Goal: Complete application form

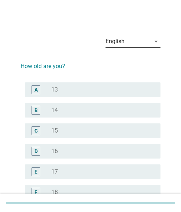
click at [147, 42] on div "English" at bounding box center [127, 41] width 45 height 12
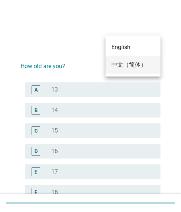
click at [127, 61] on div "中文（简体）" at bounding box center [132, 64] width 43 height 9
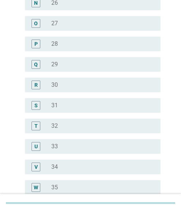
scroll to position [366, 0]
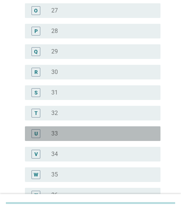
click at [58, 131] on div "radio_button_unchecked 33" at bounding box center [99, 133] width 97 height 7
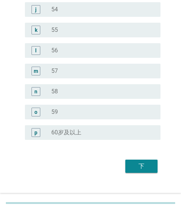
scroll to position [930, 0]
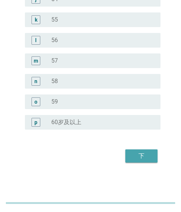
click at [138, 152] on div "下" at bounding box center [141, 155] width 20 height 9
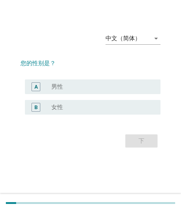
scroll to position [0, 0]
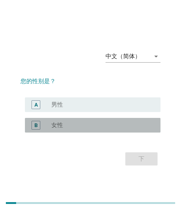
click at [98, 122] on div "radio_button_unchecked 女性" at bounding box center [99, 124] width 97 height 7
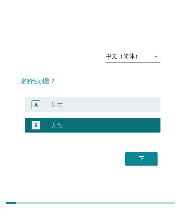
click at [133, 158] on div "下" at bounding box center [141, 158] width 20 height 9
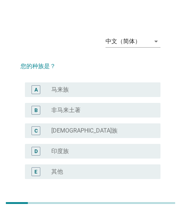
click at [72, 87] on div "radio_button_unchecked 马来族" at bounding box center [99, 89] width 97 height 7
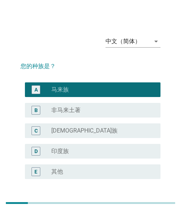
click at [84, 132] on div "radio_button_unchecked [DEMOGRAPHIC_DATA]族" at bounding box center [99, 130] width 97 height 7
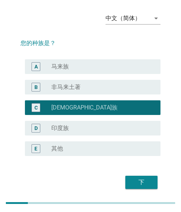
scroll to position [49, 0]
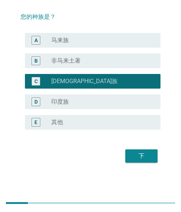
click at [141, 153] on div "下" at bounding box center [141, 155] width 20 height 9
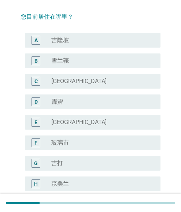
scroll to position [0, 0]
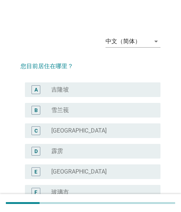
click at [71, 91] on div "radio_button_unchecked 吉隆坡" at bounding box center [99, 89] width 97 height 7
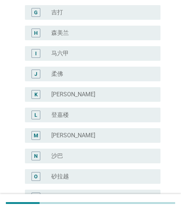
scroll to position [275, 0]
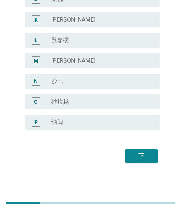
click at [141, 153] on div "下" at bounding box center [141, 155] width 20 height 9
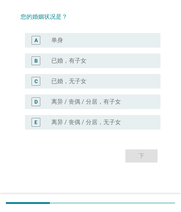
scroll to position [0, 0]
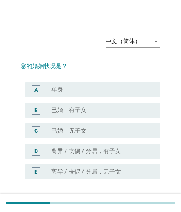
click at [82, 109] on label "已婚，有子女" at bounding box center [68, 109] width 35 height 7
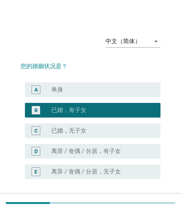
scroll to position [49, 0]
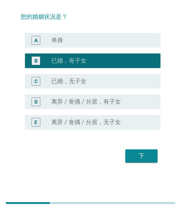
click at [140, 152] on div "下" at bounding box center [141, 155] width 20 height 9
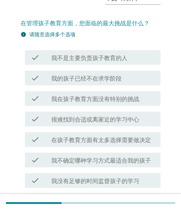
scroll to position [113, 0]
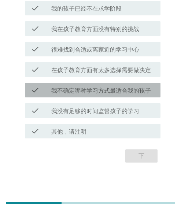
click at [98, 92] on label "我不确定哪种学习方式最适合我的孩子" at bounding box center [100, 90] width 99 height 7
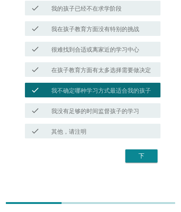
click at [109, 75] on div "check check_box_outline_blank 在孩子教育方面有太多选择需要做决定" at bounding box center [92, 69] width 135 height 15
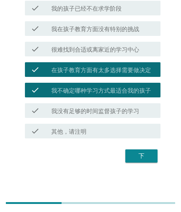
scroll to position [76, 0]
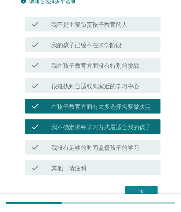
click at [102, 80] on div "check check_box_outline_blank 很难找到合适或离家近的学习中心" at bounding box center [92, 85] width 135 height 15
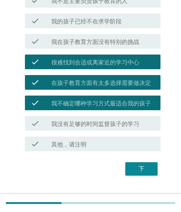
scroll to position [113, 0]
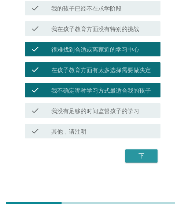
drag, startPoint x: 143, startPoint y: 157, endPoint x: 172, endPoint y: 158, distance: 29.3
click at [143, 157] on div "下" at bounding box center [141, 155] width 20 height 9
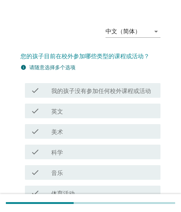
scroll to position [0, 0]
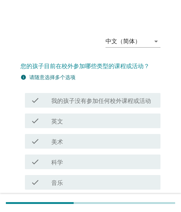
click at [87, 124] on div "check_box_outline_blank 英文" at bounding box center [102, 120] width 103 height 9
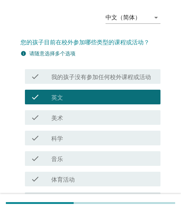
scroll to position [37, 0]
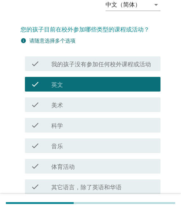
click at [70, 130] on div "check check_box_outline_blank 科学" at bounding box center [92, 125] width 135 height 15
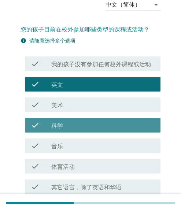
click at [76, 146] on div "check_box_outline_blank 音乐" at bounding box center [102, 145] width 103 height 9
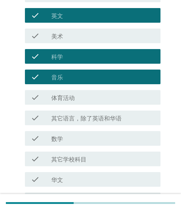
scroll to position [174, 0]
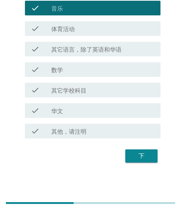
click at [144, 156] on div "下" at bounding box center [141, 155] width 20 height 9
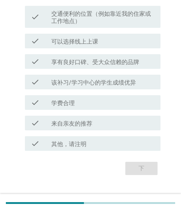
scroll to position [181, 0]
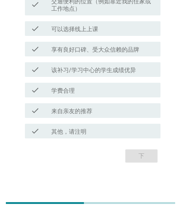
click at [74, 91] on label "学费合理" at bounding box center [62, 90] width 23 height 7
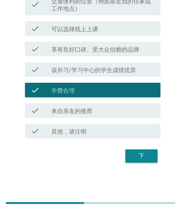
click at [72, 40] on div "check check_box_outline_blank 享有良好口碑、受大众信赖的品牌" at bounding box center [90, 49] width 140 height 20
click at [76, 31] on label "可以选择线上上课" at bounding box center [74, 29] width 47 height 7
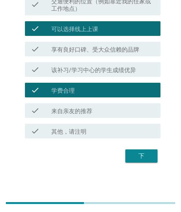
scroll to position [35, 0]
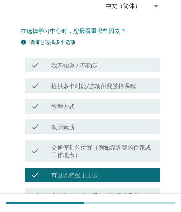
click at [53, 107] on label "教学方式" at bounding box center [62, 106] width 23 height 7
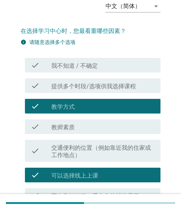
click at [64, 145] on label "交通便利的位置（例如靠近我的住家或工作地点）" at bounding box center [102, 151] width 103 height 15
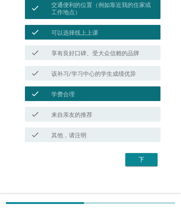
scroll to position [181, 0]
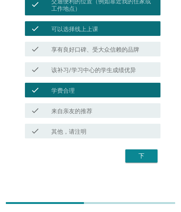
click at [143, 157] on div "下" at bounding box center [141, 155] width 20 height 9
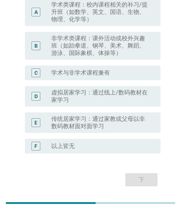
scroll to position [80, 0]
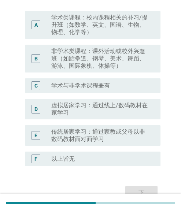
click at [78, 31] on label "学术类课程：校内课程相关的补习/提升班（如数学、英文、国语、生物、物理、化学等）" at bounding box center [99, 25] width 97 height 22
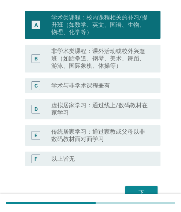
click at [80, 83] on label "学术与非学术课程兼有" at bounding box center [80, 85] width 58 height 7
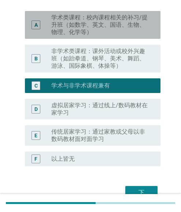
click at [93, 27] on label "学术类课程：校内课程相关的补习/提升班（如数学、英文、国语、生物、物理、化学等）" at bounding box center [99, 25] width 97 height 22
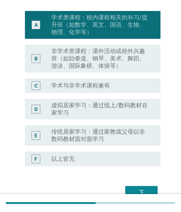
click at [75, 61] on label "非学术类课程：课外活动或校外兴趣班（如跆拳道、钢琴、美术、舞蹈、游泳、国际象棋、体操等）" at bounding box center [99, 59] width 97 height 22
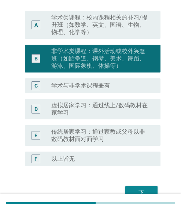
click at [71, 94] on div "C radio_button_unchecked 学术与非学术课程兼有" at bounding box center [90, 85] width 140 height 20
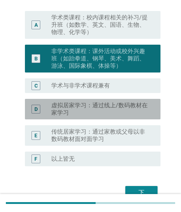
click at [74, 107] on label "虚拟居家学习：通过线上/数码教材在家学习" at bounding box center [99, 109] width 97 height 15
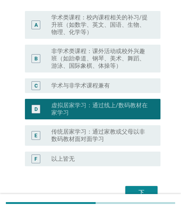
click at [78, 25] on label "学术类课程：校内课程相关的补习/提升班（如数学、英文、国语、生物、物理、化学等）" at bounding box center [99, 25] width 97 height 22
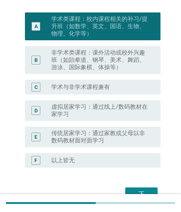
scroll to position [117, 0]
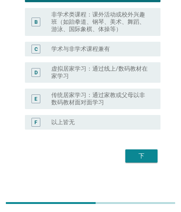
click at [135, 154] on div "下" at bounding box center [141, 155] width 20 height 9
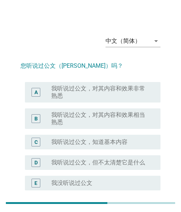
scroll to position [0, 0]
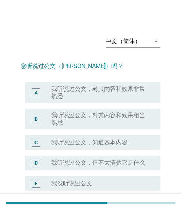
click at [90, 94] on label "我听说过公文，对其内容和效果非常熟悉" at bounding box center [99, 92] width 97 height 15
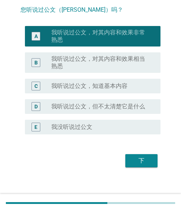
scroll to position [61, 0]
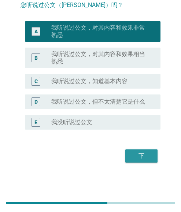
click at [146, 156] on div "下" at bounding box center [141, 155] width 20 height 9
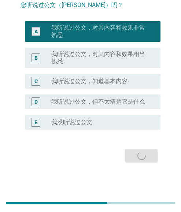
scroll to position [0, 0]
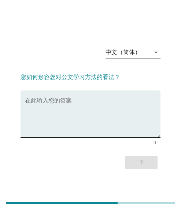
click at [87, 111] on textarea "在此输入您的答案" at bounding box center [92, 118] width 135 height 38
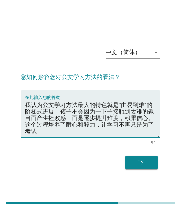
type textarea "我认为公文学习方法最大的特色就是“由易到难”的阶梯式进展。孩子不会因为一下子接触到太难的题目而产生挫败感，而是逐步提升难度，积累信心。这个过程培养了耐心和毅力…"
click at [142, 166] on div "下" at bounding box center [141, 162] width 20 height 9
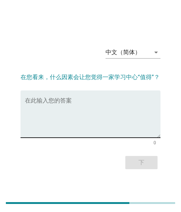
click at [58, 127] on textarea "在此输入您的答案" at bounding box center [92, 118] width 135 height 38
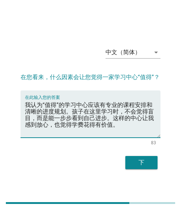
type textarea "我认为“值得”的学习中心应该有专业的课程安排和清晰的进度规划。孩子在这里学习时，不会觉得盲目，而是能一步步看到自己进步。这样的中心让我感到放心，也觉得学费花得…"
click at [145, 158] on button "下" at bounding box center [141, 162] width 32 height 13
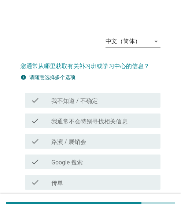
click at [85, 140] on label "路演 / 展销会" at bounding box center [68, 141] width 35 height 7
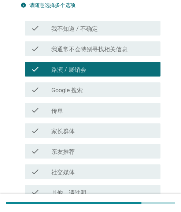
scroll to position [73, 0]
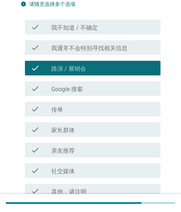
click at [75, 137] on div "check check_box_outline_blank 家长群体" at bounding box center [90, 129] width 140 height 20
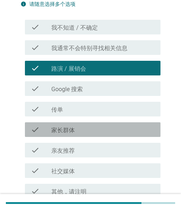
click at [80, 129] on div "check_box_outline_blank 家长群体" at bounding box center [102, 129] width 103 height 9
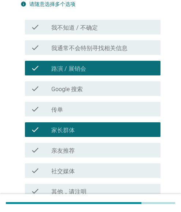
click at [78, 168] on div "check_box_outline_blank 社交媒体" at bounding box center [102, 170] width 103 height 9
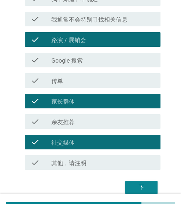
scroll to position [133, 0]
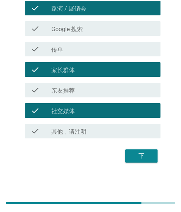
click at [75, 91] on label "亲友推荐" at bounding box center [62, 90] width 23 height 7
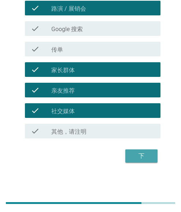
click at [140, 153] on div "下" at bounding box center [141, 155] width 20 height 9
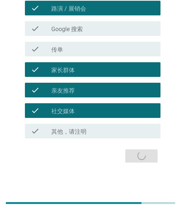
scroll to position [0, 0]
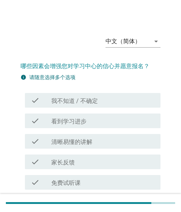
click at [113, 121] on div "check_box_outline_blank 看到学习进步" at bounding box center [102, 120] width 103 height 9
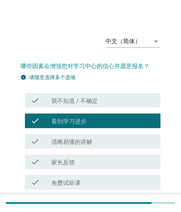
click at [86, 158] on div "check_box_outline_blank 家长反馈" at bounding box center [102, 161] width 103 height 9
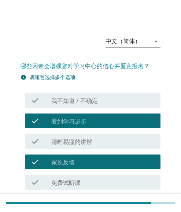
scroll to position [72, 0]
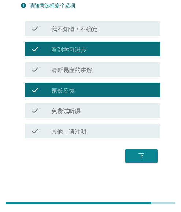
click at [73, 112] on label "免费试听课" at bounding box center [65, 110] width 29 height 7
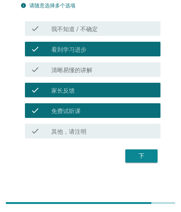
click at [138, 150] on button "下" at bounding box center [141, 155] width 32 height 13
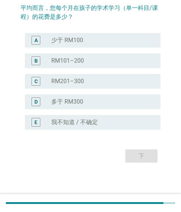
scroll to position [0, 0]
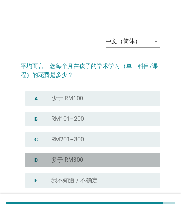
click at [89, 158] on div "radio_button_unchecked 多于 RM300" at bounding box center [99, 159] width 97 height 7
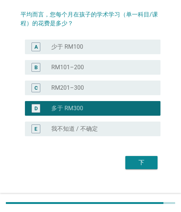
scroll to position [58, 0]
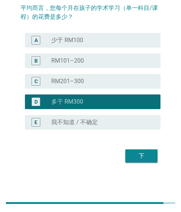
click at [142, 155] on div "下" at bounding box center [141, 155] width 20 height 9
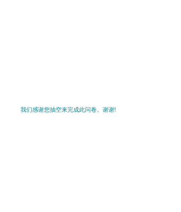
scroll to position [0, 0]
